Goal: Information Seeking & Learning: Learn about a topic

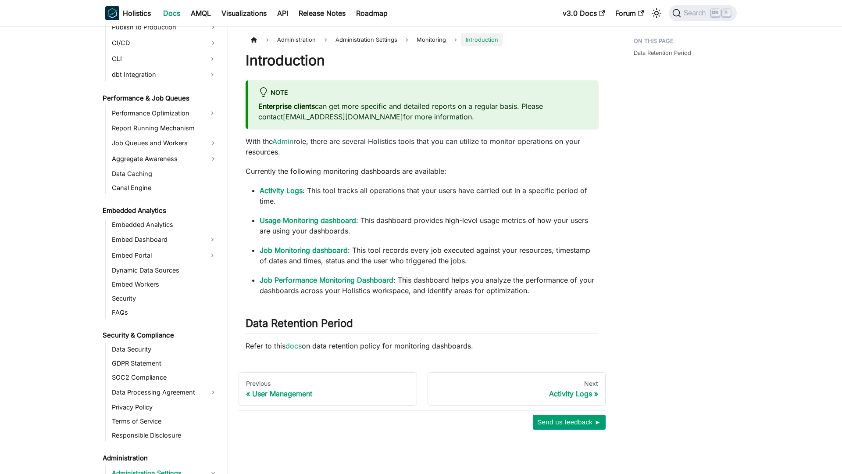
scroll to position [905, 0]
